Goal: Task Accomplishment & Management: Use online tool/utility

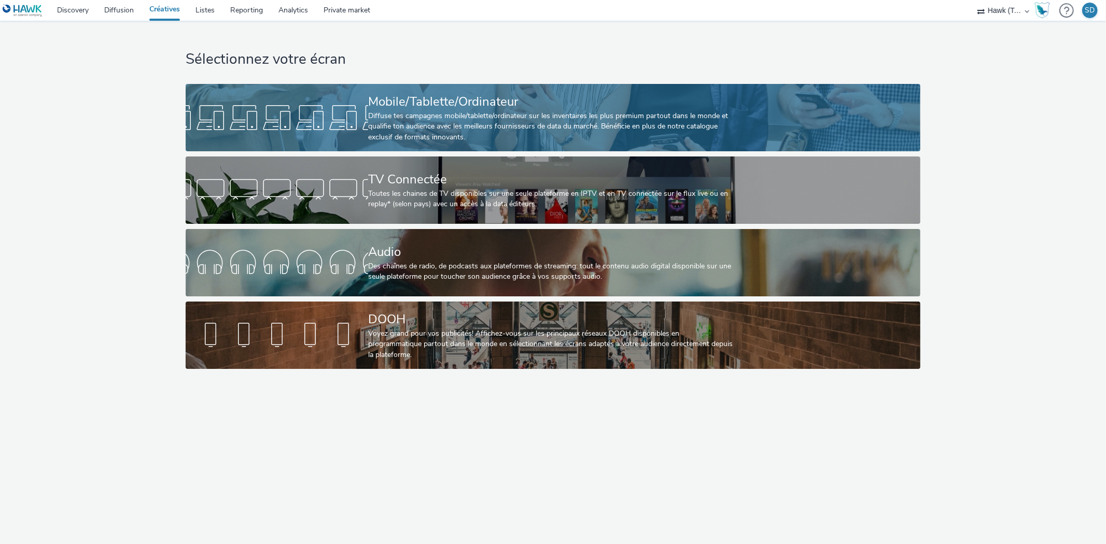
click at [465, 135] on div "Diffuse tes campagnes mobile/tablette/ordinateur sur les inventaires les plus p…" at bounding box center [550, 127] width 365 height 32
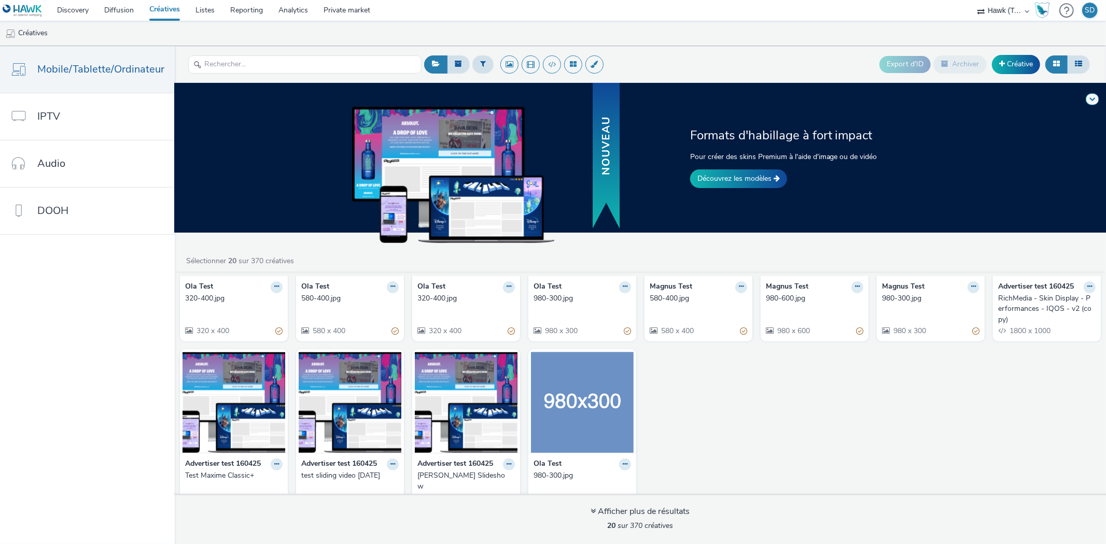
scroll to position [294, 0]
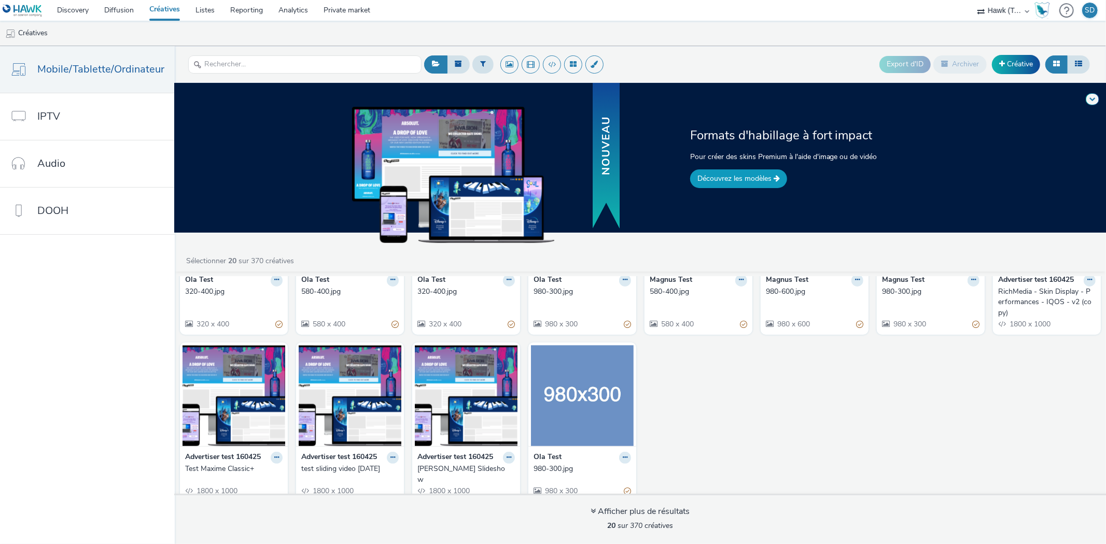
click at [747, 176] on link "Découvrez les modèles" at bounding box center [738, 178] width 97 height 19
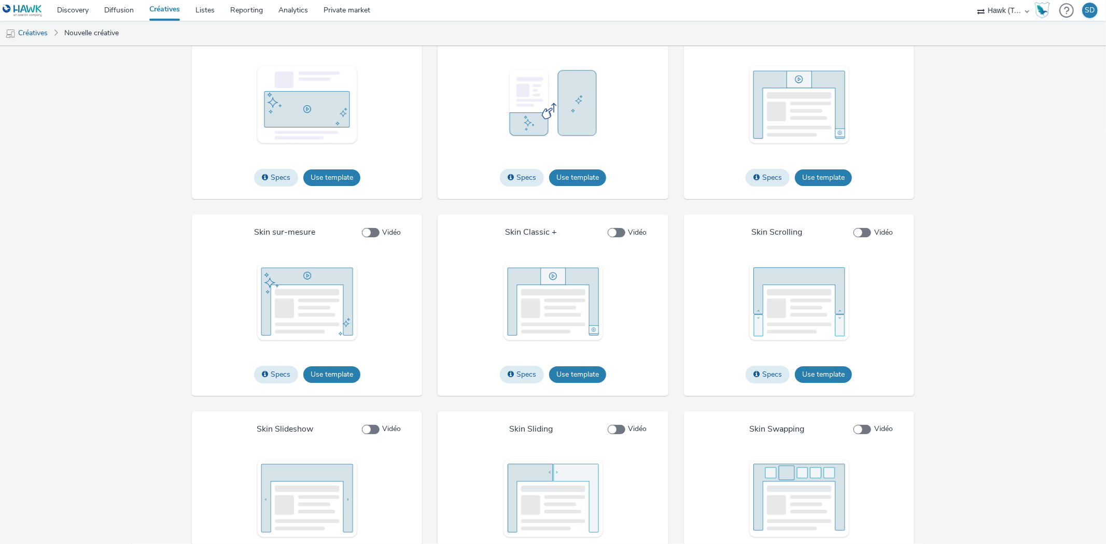
scroll to position [1518, 0]
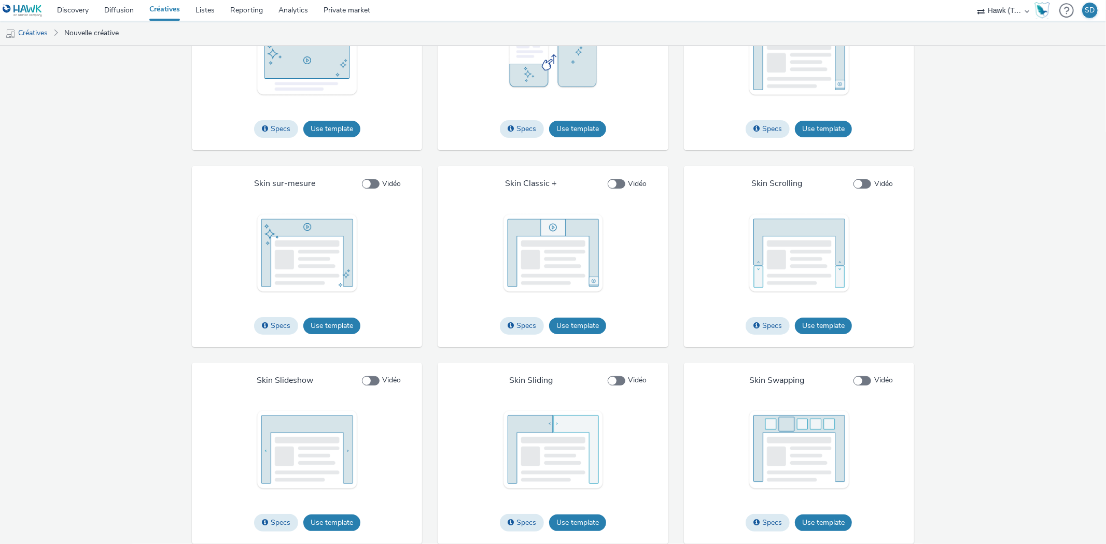
click at [566, 324] on button "Use template" at bounding box center [577, 326] width 57 height 17
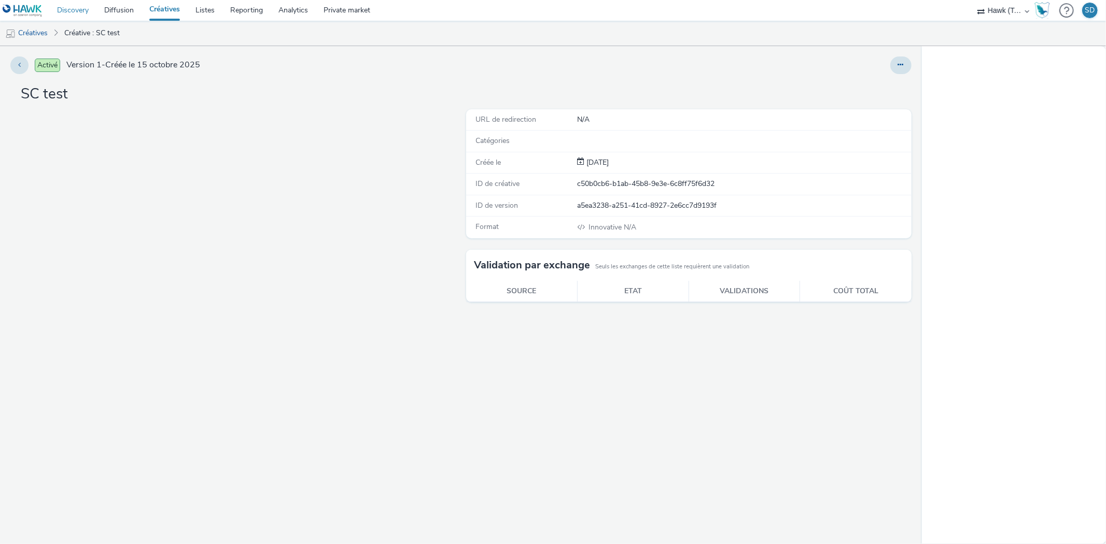
click at [903, 68] on button at bounding box center [900, 65] width 21 height 18
click at [900, 66] on icon at bounding box center [901, 64] width 6 height 7
click at [53, 136] on button "Fullscreen" at bounding box center [44, 128] width 47 height 17
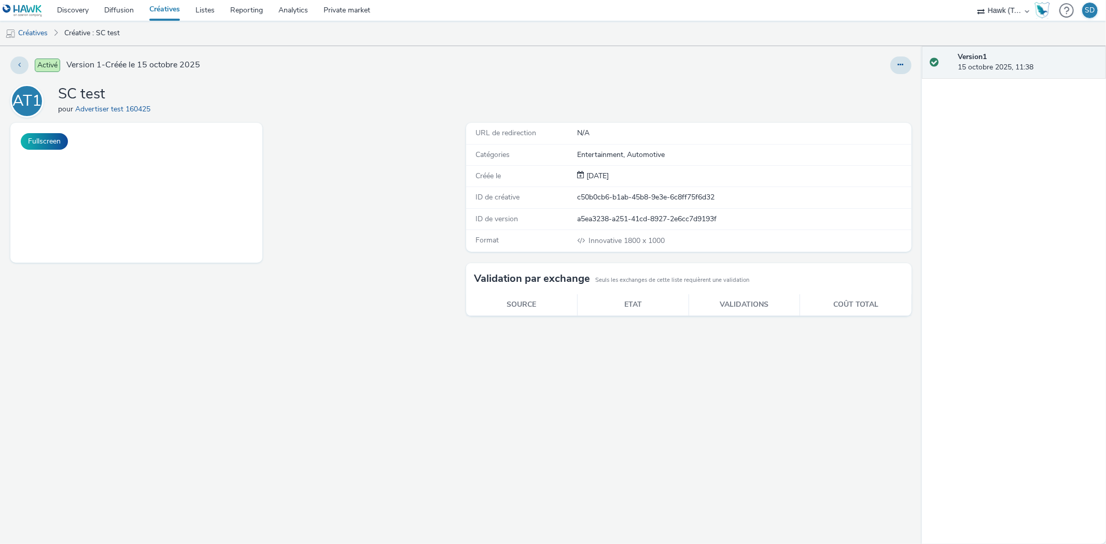
click at [906, 66] on button at bounding box center [900, 65] width 21 height 18
click at [901, 63] on icon at bounding box center [901, 64] width 6 height 7
click at [892, 79] on link "Modifier" at bounding box center [872, 86] width 78 height 21
click at [579, 114] on div "AT1 SC test pour Advertiser test 160425" at bounding box center [460, 100] width 901 height 33
click at [899, 68] on icon at bounding box center [901, 64] width 6 height 7
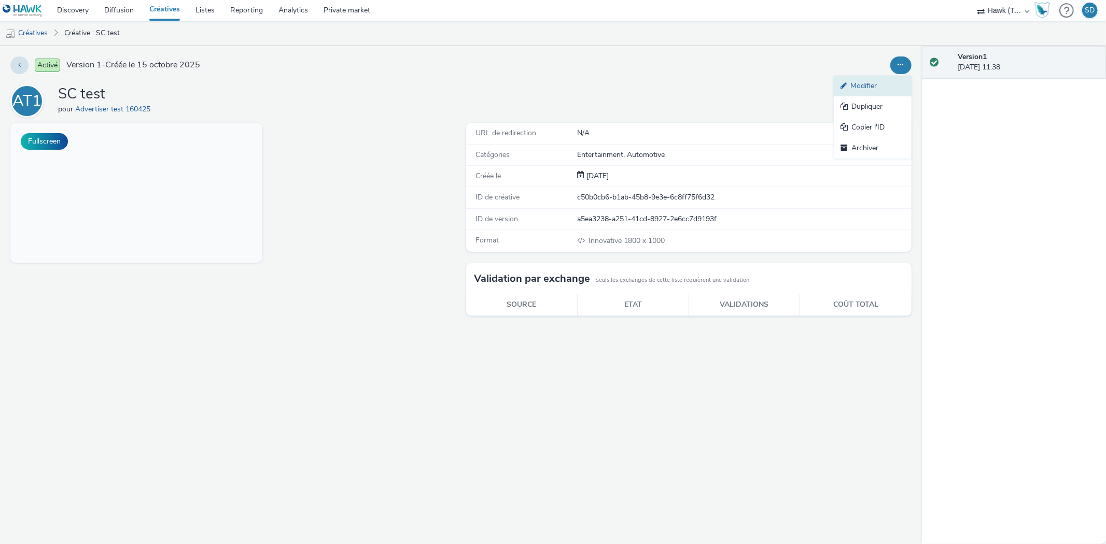
click at [883, 90] on link "Modifier" at bounding box center [872, 86] width 78 height 21
click at [586, 115] on div "AT1 SC test pour Advertiser test 160425" at bounding box center [460, 100] width 901 height 33
click at [110, 32] on link "Créative : SC test" at bounding box center [92, 33] width 66 height 25
click at [40, 136] on button "Fullscreen" at bounding box center [44, 141] width 47 height 17
click at [250, 83] on div "Activé Version 1 - Créée le 15 octobre 2025 AT1 SC test pour Advertiser test 16…" at bounding box center [461, 295] width 922 height 498
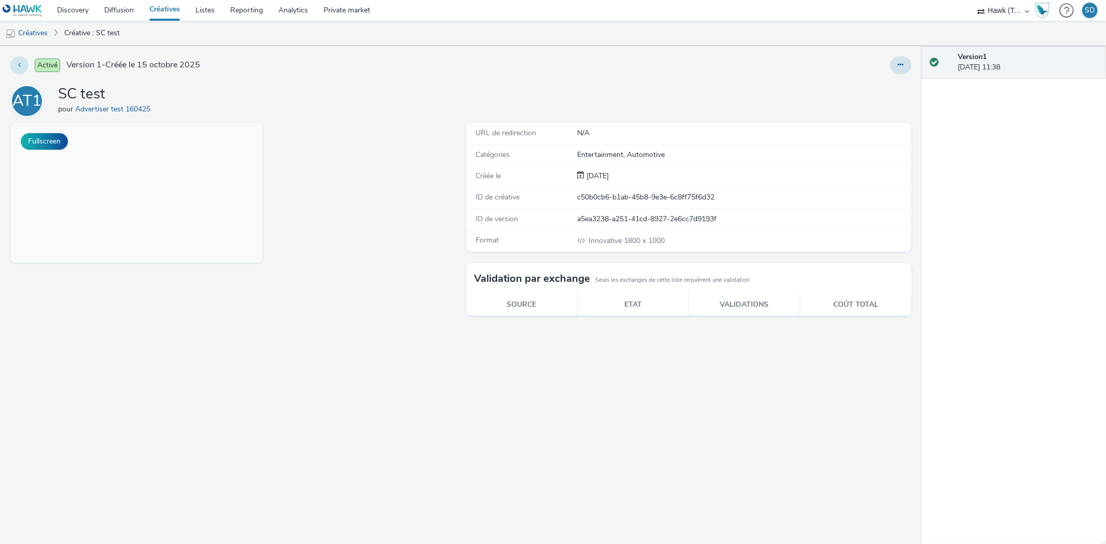
click at [18, 67] on icon at bounding box center [19, 64] width 3 height 7
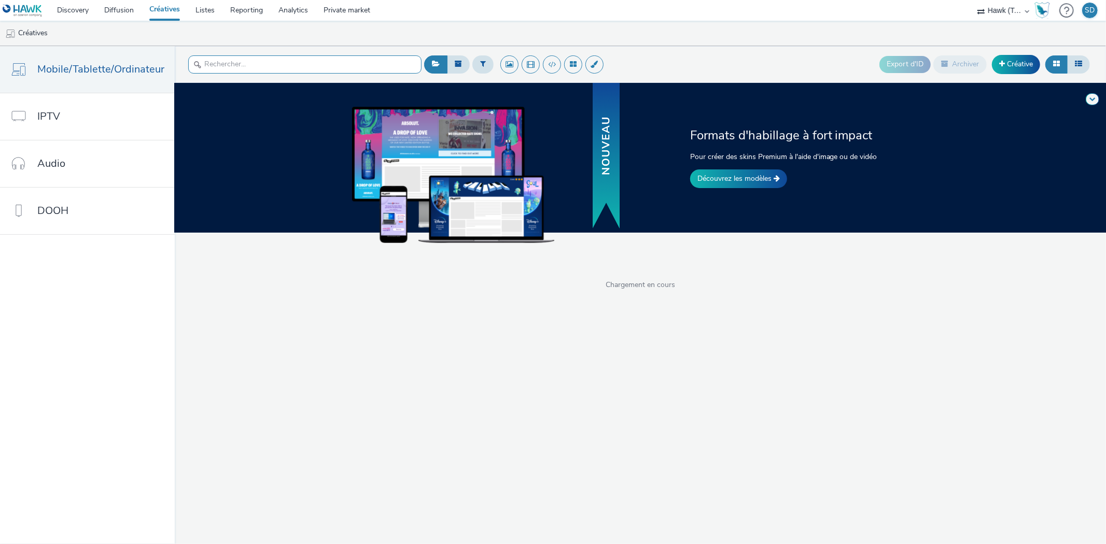
click at [364, 68] on input "text" at bounding box center [304, 64] width 233 height 18
type input "SC test"
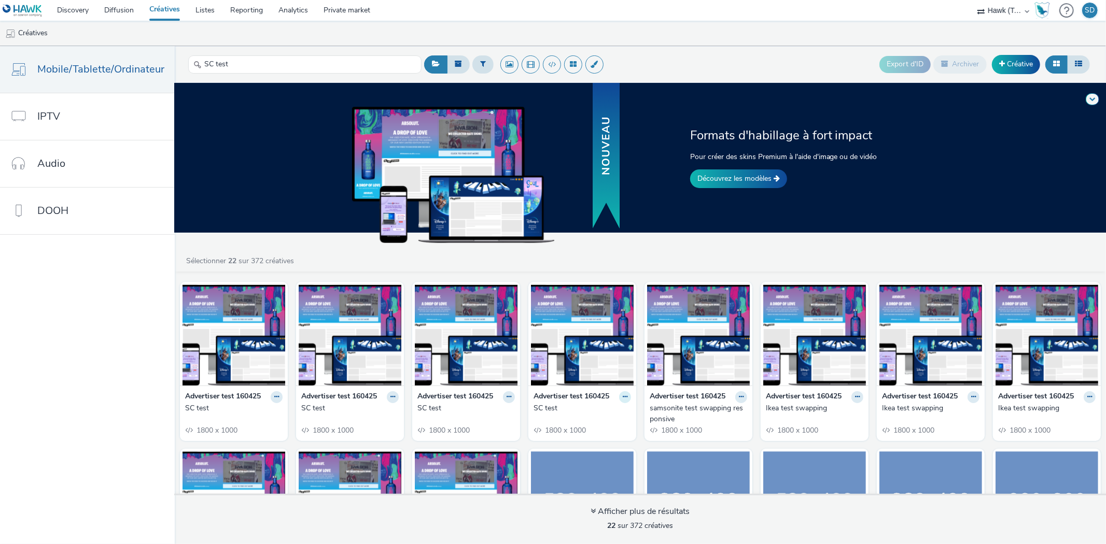
click at [623, 397] on icon at bounding box center [625, 397] width 5 height 6
click at [607, 416] on link "Modifier" at bounding box center [592, 415] width 78 height 21
click at [506, 400] on icon at bounding box center [508, 397] width 5 height 6
click at [499, 415] on link "Modifier" at bounding box center [476, 415] width 78 height 21
click at [387, 400] on button at bounding box center [393, 397] width 12 height 12
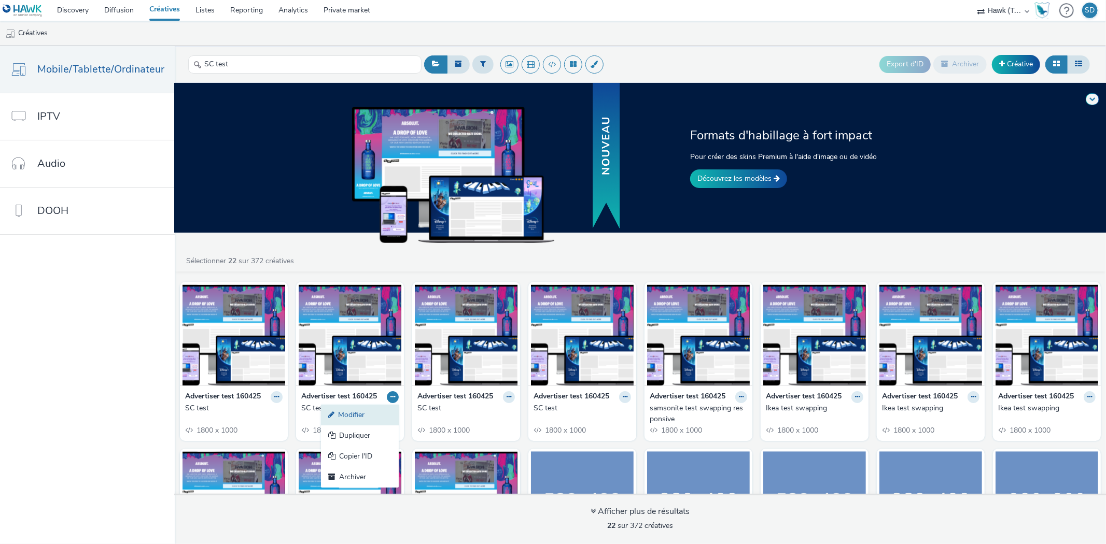
click at [390, 412] on link "Modifier" at bounding box center [360, 415] width 78 height 21
click at [275, 398] on button at bounding box center [277, 397] width 12 height 12
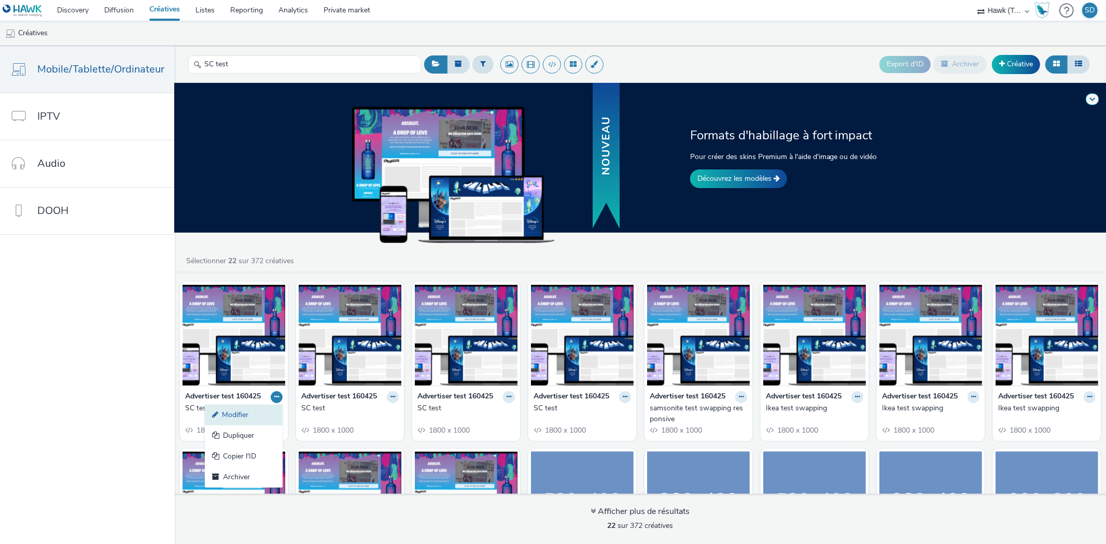
click at [260, 412] on link "Modifier" at bounding box center [244, 415] width 78 height 21
